Goal: Find specific page/section: Find specific page/section

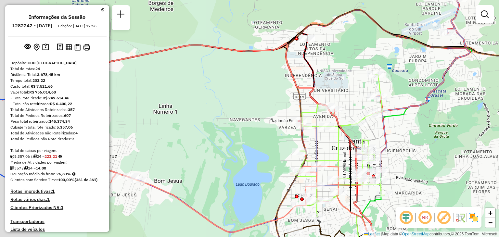
click at [308, 103] on div "Janela de atendimento Grade de atendimento Capacidade Transportadoras Veículos …" at bounding box center [249, 118] width 499 height 237
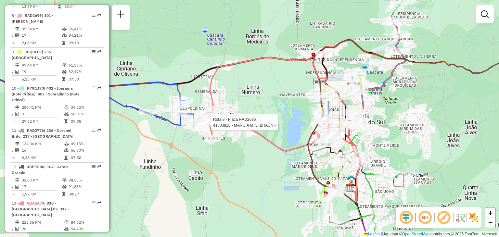
select select "**********"
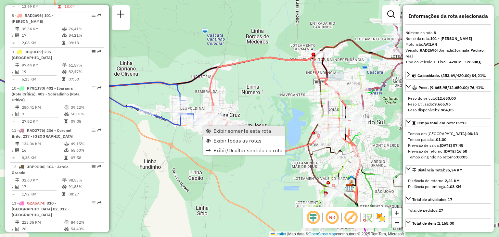
click at [237, 131] on span "Exibir somente esta rota" at bounding box center [242, 130] width 58 height 5
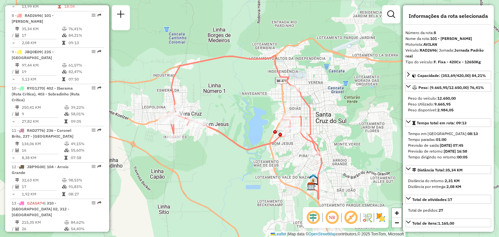
drag, startPoint x: 214, startPoint y: 145, endPoint x: 211, endPoint y: 149, distance: 5.7
click at [211, 149] on div "Janela de atendimento Grade de atendimento Capacidade Transportadoras Veículos …" at bounding box center [249, 118] width 499 height 237
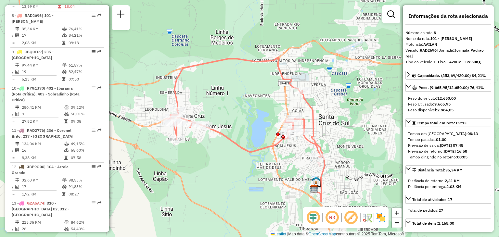
drag, startPoint x: 235, startPoint y: 104, endPoint x: 238, endPoint y: 106, distance: 3.5
click at [238, 106] on div "Janela de atendimento Grade de atendimento Capacidade Transportadoras Veículos …" at bounding box center [249, 118] width 499 height 237
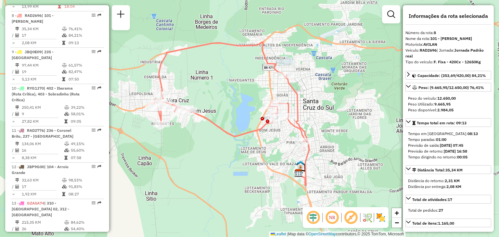
drag, startPoint x: 266, startPoint y: 112, endPoint x: 263, endPoint y: 114, distance: 4.2
click at [254, 105] on div "Janela de atendimento Grade de atendimento Capacidade Transportadoras Veículos …" at bounding box center [249, 118] width 499 height 237
click at [207, 150] on div "Janela de atendimento Grade de atendimento Capacidade Transportadoras Veículos …" at bounding box center [249, 118] width 499 height 237
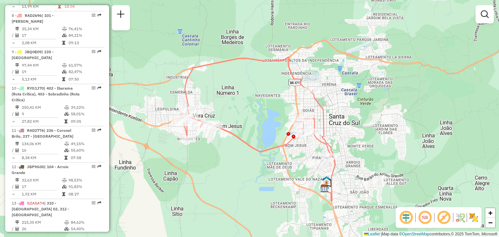
drag, startPoint x: 208, startPoint y: 124, endPoint x: 242, endPoint y: 136, distance: 36.3
click at [232, 135] on icon at bounding box center [254, 108] width 154 height 100
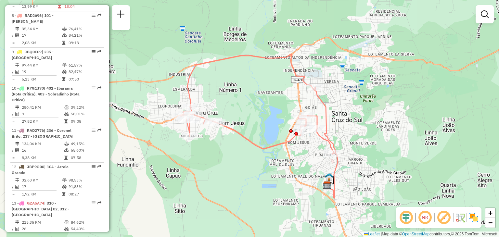
drag, startPoint x: 255, startPoint y: 135, endPoint x: 250, endPoint y: 124, distance: 12.4
click at [254, 129] on div "Janela de atendimento Grade de atendimento Capacidade Transportadoras Veículos …" at bounding box center [249, 118] width 499 height 237
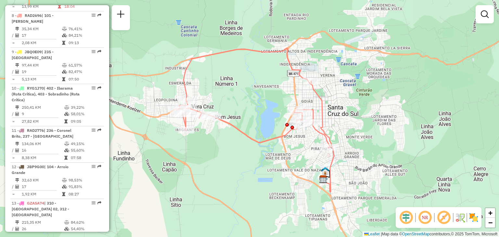
drag, startPoint x: 240, startPoint y: 121, endPoint x: 250, endPoint y: 115, distance: 10.8
click at [237, 117] on div "Janela de atendimento Grade de atendimento Capacidade Transportadoras Veículos …" at bounding box center [249, 118] width 499 height 237
select select "**********"
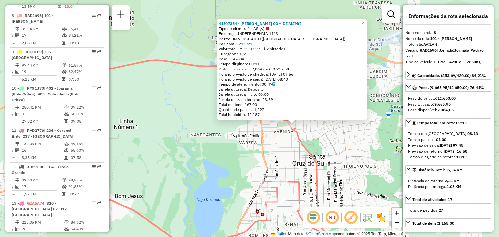
drag, startPoint x: 267, startPoint y: 155, endPoint x: 262, endPoint y: 149, distance: 7.9
click at [262, 149] on div "41807354 - MILLER COM DE ALIM(I Tipo de cliente: 1 - AS (A) Endereço: INDEPENDE…" at bounding box center [249, 118] width 499 height 237
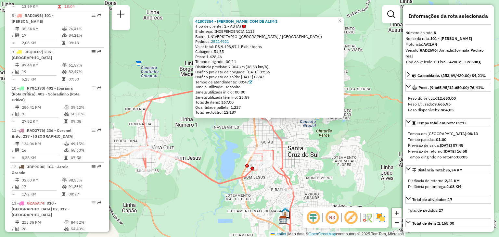
drag, startPoint x: 237, startPoint y: 157, endPoint x: 231, endPoint y: 145, distance: 13.7
click at [231, 145] on div "41807354 - MILLER COM DE ALIM(I Tipo de cliente: 1 - AS (A) Endereço: INDEPENDE…" at bounding box center [249, 118] width 499 height 237
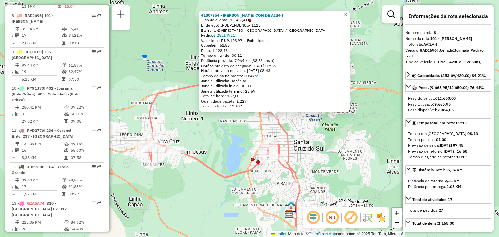
drag, startPoint x: 225, startPoint y: 151, endPoint x: 231, endPoint y: 145, distance: 8.5
click at [231, 145] on div "41807354 - MILLER COM DE ALIM(I Tipo de cliente: 1 - AS (A) Endereço: INDEPENDE…" at bounding box center [249, 118] width 499 height 237
drag, startPoint x: 232, startPoint y: 145, endPoint x: 237, endPoint y: 141, distance: 5.8
click at [237, 142] on div "41807354 - MILLER COM DE ALIM(I Tipo de cliente: 1 - AS (A) Endereço: INDEPENDE…" at bounding box center [249, 118] width 499 height 237
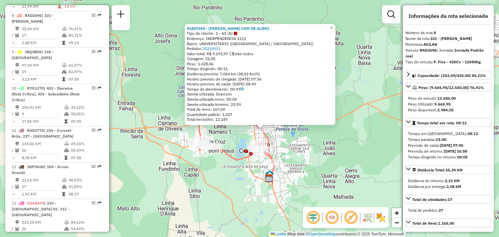
drag, startPoint x: 231, startPoint y: 140, endPoint x: 234, endPoint y: 143, distance: 4.6
click at [234, 143] on div "41807354 - MILLER COM DE ALIM(I Tipo de cliente: 1 - AS (A) Endereço: INDEPENDE…" at bounding box center [249, 118] width 499 height 237
click at [282, 144] on div "41807354 - MILLER COM DE ALIM(I Tipo de cliente: 1 - AS (A) Endereço: INDEPENDE…" at bounding box center [249, 118] width 499 height 237
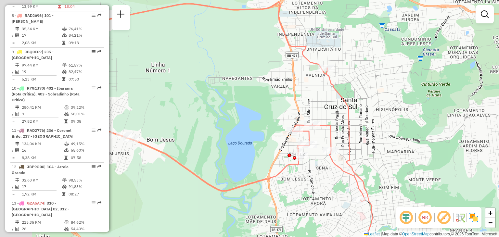
drag, startPoint x: 195, startPoint y: 123, endPoint x: 228, endPoint y: 122, distance: 32.5
click at [240, 120] on div "Janela de atendimento Grade de atendimento Capacidade Transportadoras Veículos …" at bounding box center [249, 118] width 499 height 237
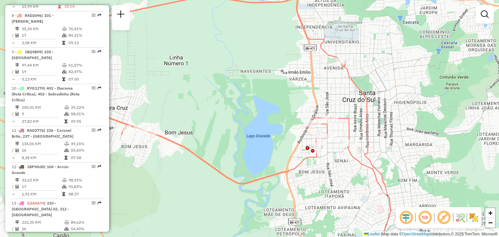
drag, startPoint x: 191, startPoint y: 120, endPoint x: 210, endPoint y: 112, distance: 20.1
click at [210, 112] on div "Janela de atendimento Grade de atendimento Capacidade Transportadoras Veículos …" at bounding box center [249, 118] width 499 height 237
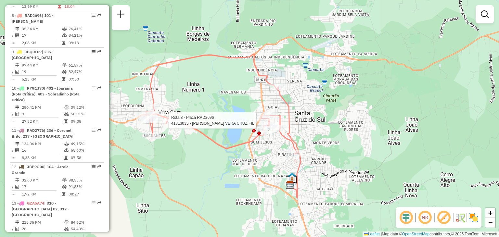
select select "**********"
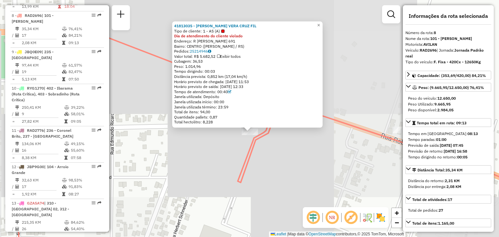
drag, startPoint x: 172, startPoint y: 144, endPoint x: 177, endPoint y: 146, distance: 5.7
click at [172, 151] on div "41813035 - MILLER VERA CRUZ FIL Tipo de cliente: 1 - AS (A) Dia de atendimento …" at bounding box center [249, 118] width 499 height 237
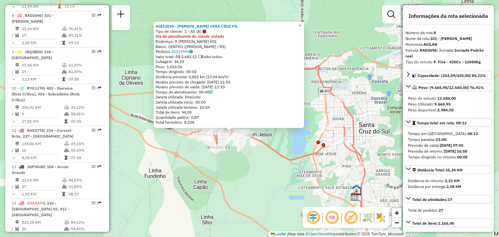
drag, startPoint x: 214, startPoint y: 177, endPoint x: 254, endPoint y: 157, distance: 44.6
click at [254, 157] on div "41813035 - MILLER VERA CRUZ FIL Tipo de cliente: 1 - AS (A) Dia de atendimento …" at bounding box center [249, 118] width 499 height 237
